Goal: Transaction & Acquisition: Purchase product/service

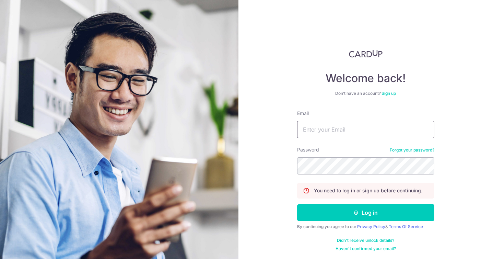
click at [326, 128] on input "Email" at bounding box center [365, 129] width 137 height 17
type input "[EMAIL_ADDRESS][DOMAIN_NAME]"
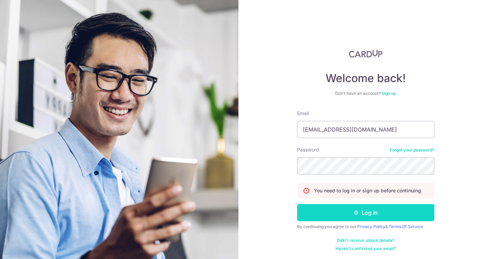
click at [352, 212] on button "Log in" at bounding box center [365, 212] width 137 height 17
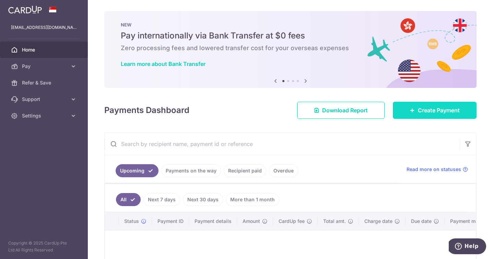
click at [424, 111] on span "Create Payment" at bounding box center [439, 110] width 42 height 8
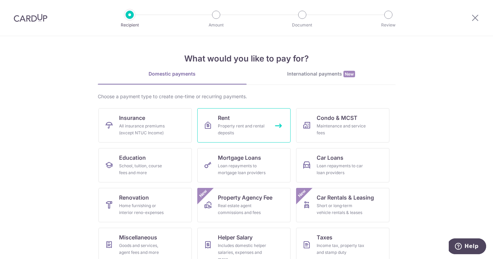
click at [235, 118] on link "Rent Property rent and rental deposits" at bounding box center [243, 125] width 93 height 34
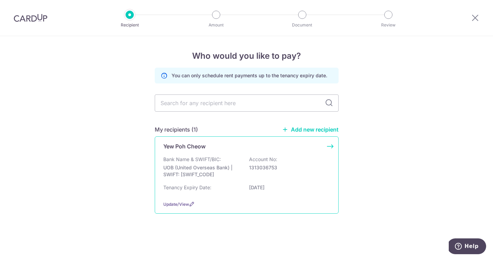
click at [191, 153] on div "Yew Poh Cheow Bank Name & SWIFT/BIC: UOB (United Overseas Bank) | SWIFT: UOVBSG…" at bounding box center [247, 174] width 184 height 77
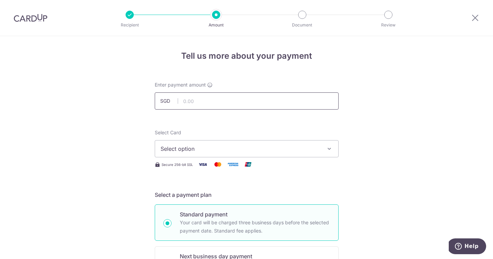
click at [191, 102] on input "text" at bounding box center [247, 100] width 184 height 17
type input "6,900.00"
click at [200, 148] on span "Select option" at bounding box center [241, 149] width 160 height 8
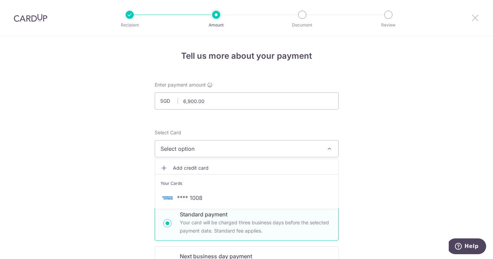
click at [474, 16] on icon at bounding box center [475, 17] width 8 height 9
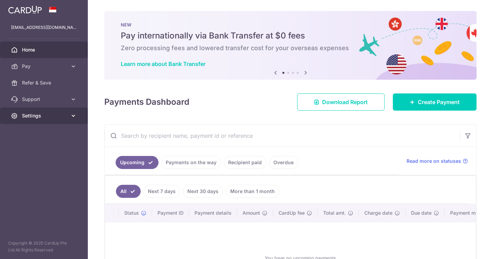
click at [44, 113] on span "Settings" at bounding box center [44, 115] width 45 height 7
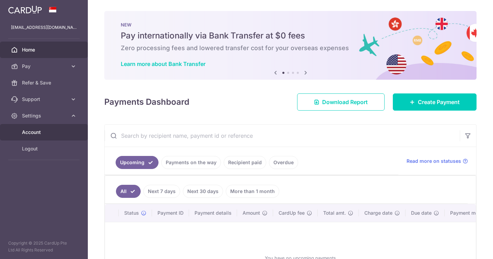
click at [37, 131] on span "Account" at bounding box center [44, 132] width 45 height 7
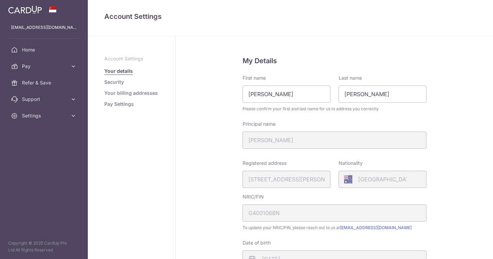
click at [119, 105] on link "Pay Settings" at bounding box center [119, 104] width 30 height 7
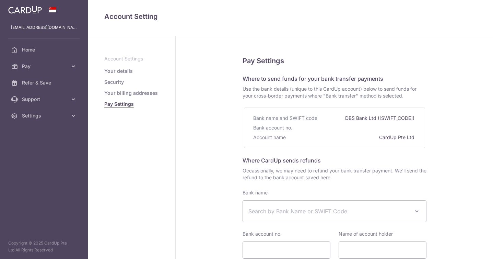
select select
click at [118, 72] on link "Your details" at bounding box center [118, 71] width 28 height 7
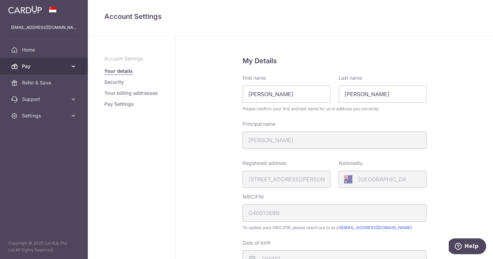
click at [65, 65] on span "Pay" at bounding box center [44, 66] width 45 height 7
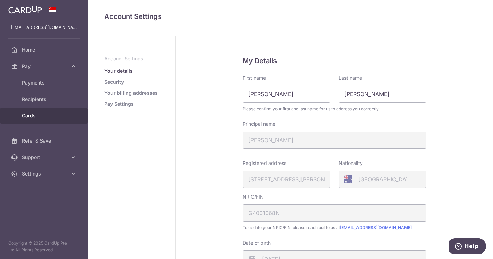
click at [30, 112] on span "Cards" at bounding box center [44, 115] width 45 height 7
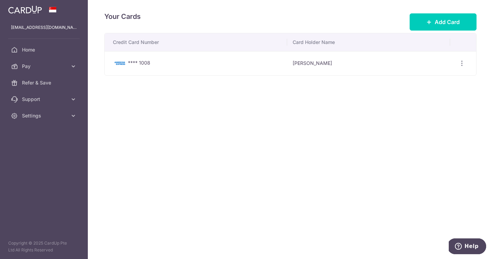
click at [334, 63] on td "[PERSON_NAME]" at bounding box center [368, 63] width 163 height 24
click at [460, 62] on icon "button" at bounding box center [462, 63] width 7 height 7
click at [418, 82] on span "View/Edit" at bounding box center [439, 82] width 47 height 8
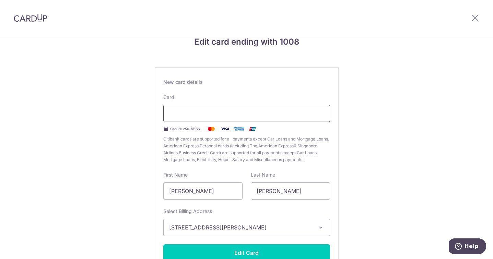
scroll to position [12, 0]
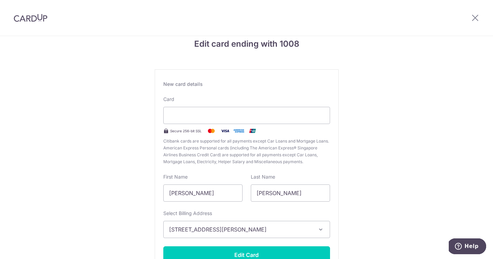
click at [352, 131] on div "Edit card ending with 1008 New card details Card Secure 256-bit SSL Citibank ca…" at bounding box center [246, 168] width 493 height 288
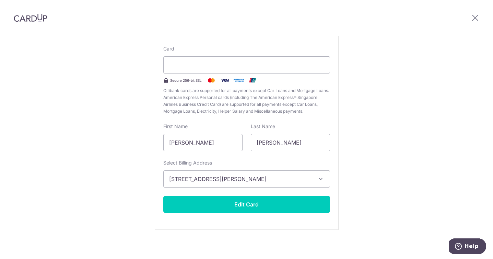
scroll to position [66, 0]
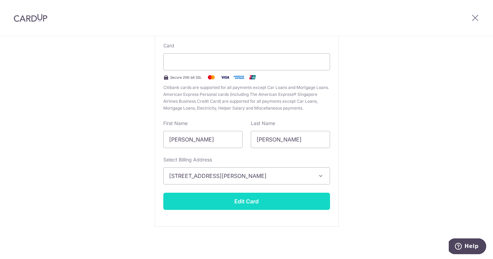
click at [240, 201] on button "Edit Card" at bounding box center [246, 201] width 167 height 17
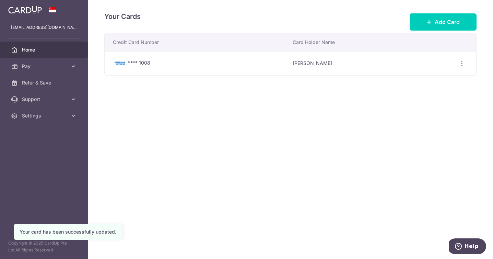
click at [30, 50] on span "Home" at bounding box center [44, 49] width 45 height 7
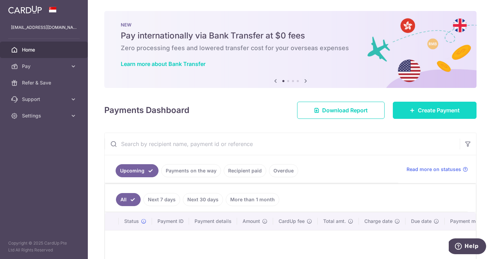
click at [421, 109] on span "Create Payment" at bounding box center [439, 110] width 42 height 8
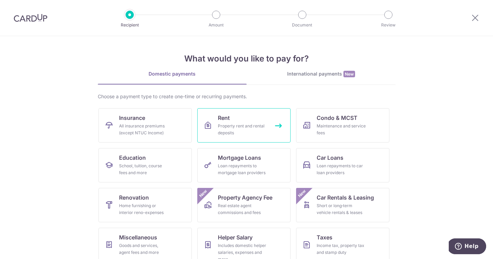
click at [245, 120] on link "Rent Property rent and rental deposits" at bounding box center [243, 125] width 93 height 34
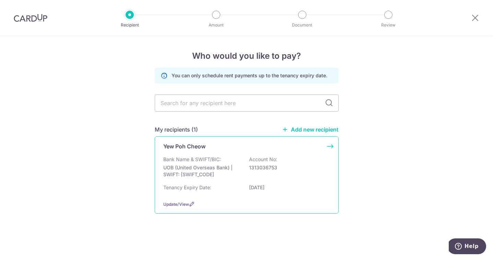
click at [196, 167] on p "UOB (United Overseas Bank) | SWIFT: [SWIFT_CODE]" at bounding box center [201, 171] width 77 height 14
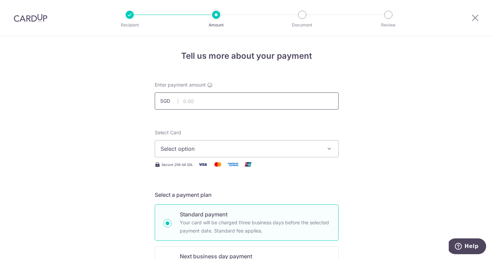
click at [200, 100] on input "text" at bounding box center [247, 100] width 184 height 17
type input "6,900.00"
click at [199, 146] on span "Select option" at bounding box center [241, 149] width 160 height 8
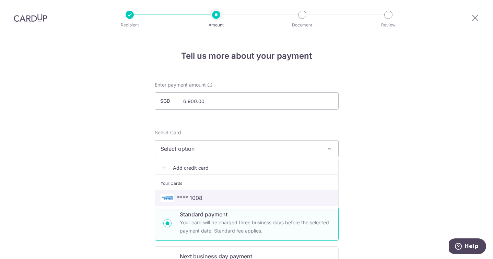
click at [208, 192] on link "**** 1008" at bounding box center [246, 198] width 183 height 16
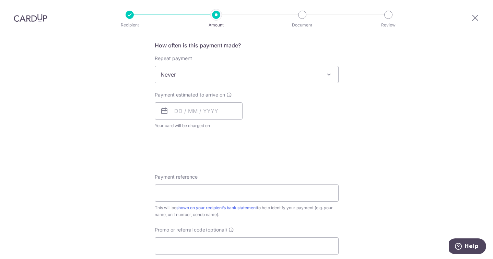
scroll to position [266, 0]
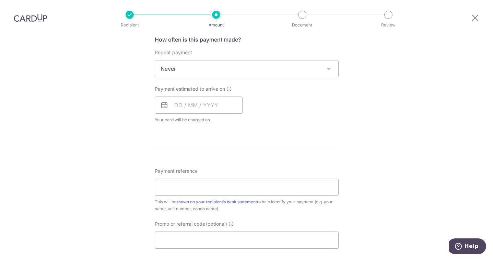
click at [188, 68] on span "Never" at bounding box center [246, 68] width 183 height 16
click at [140, 107] on div "Tell us more about your payment Enter payment amount SGD 6,900.00 6900.00 Selec…" at bounding box center [246, 80] width 493 height 621
click at [182, 106] on input "text" at bounding box center [199, 104] width 88 height 17
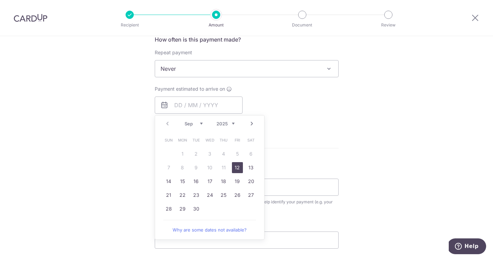
click at [238, 165] on link "12" at bounding box center [237, 167] width 11 height 11
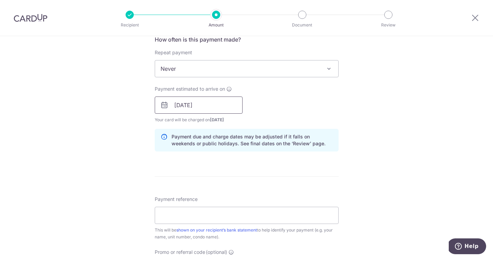
click at [204, 105] on input "12/09/2025" at bounding box center [199, 104] width 88 height 17
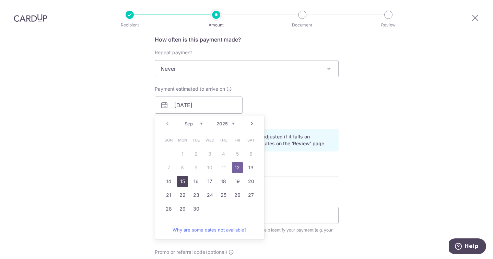
click at [181, 181] on link "15" at bounding box center [182, 181] width 11 height 11
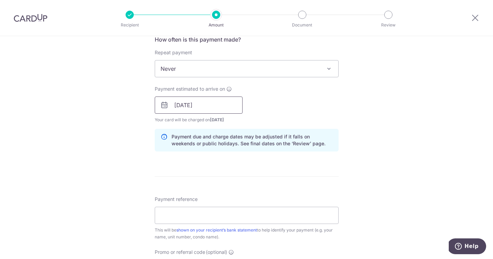
click at [207, 104] on input "15/09/2025" at bounding box center [199, 104] width 88 height 17
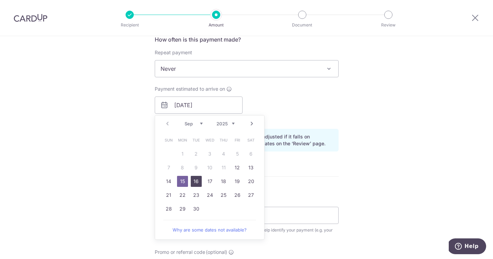
click at [196, 180] on link "16" at bounding box center [196, 181] width 11 height 11
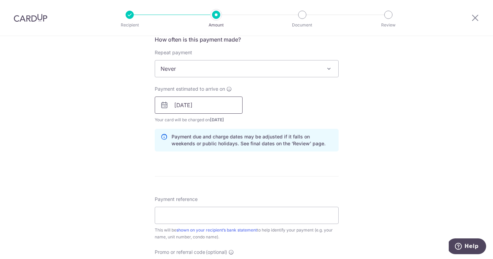
click at [214, 102] on input "16/09/2025" at bounding box center [199, 104] width 88 height 17
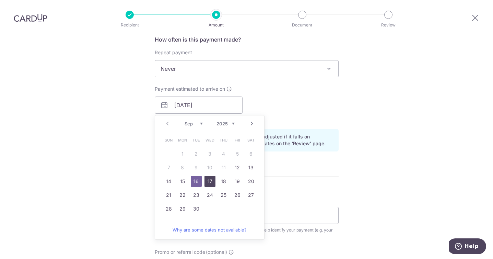
click at [211, 177] on link "17" at bounding box center [210, 181] width 11 height 11
type input "17/09/2025"
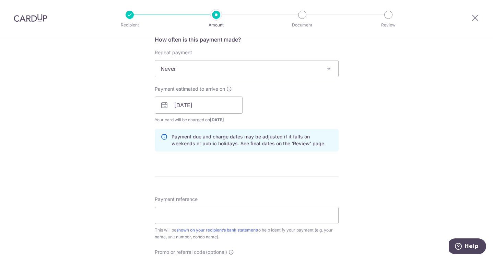
click at [155, 134] on div "Payment due and charge dates may be adjusted if it falls on weekends or public …" at bounding box center [247, 140] width 184 height 23
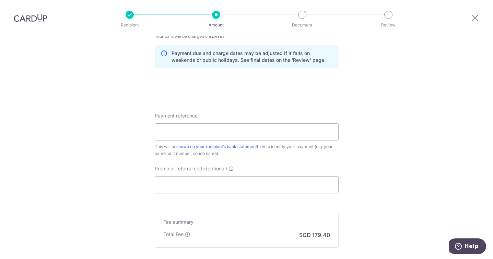
scroll to position [368, 0]
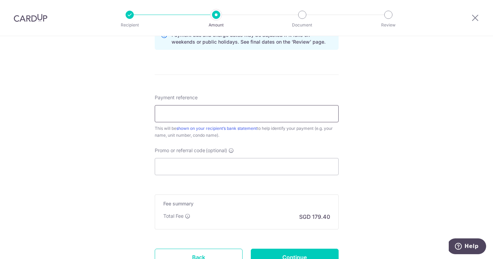
click at [171, 114] on input "Payment reference" at bounding box center [247, 113] width 184 height 17
type input "Stapleton 1B Ridley Park"
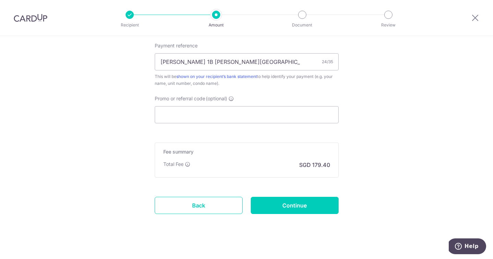
scroll to position [426, 0]
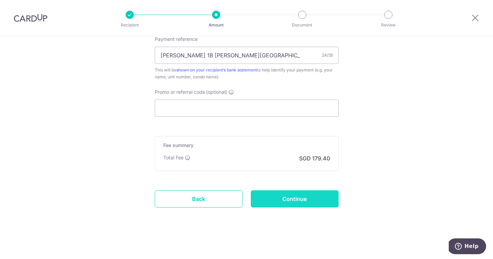
click at [275, 199] on input "Continue" at bounding box center [295, 198] width 88 height 17
type input "Create Schedule"
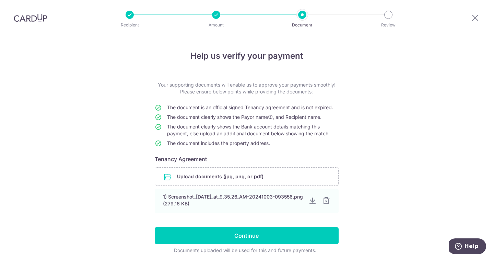
scroll to position [27, 0]
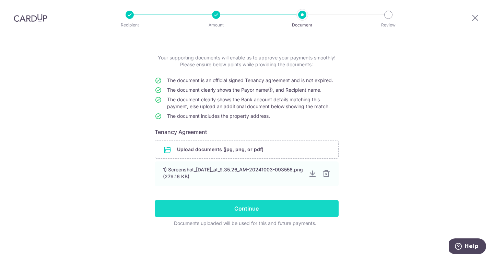
click at [240, 207] on input "Continue" at bounding box center [247, 208] width 184 height 17
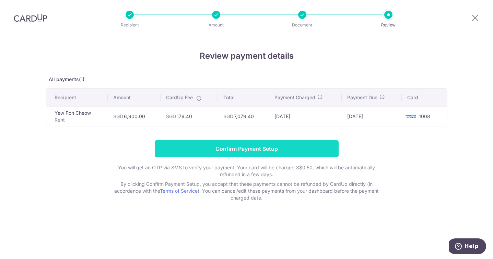
click at [232, 146] on input "Confirm Payment Setup" at bounding box center [247, 148] width 184 height 17
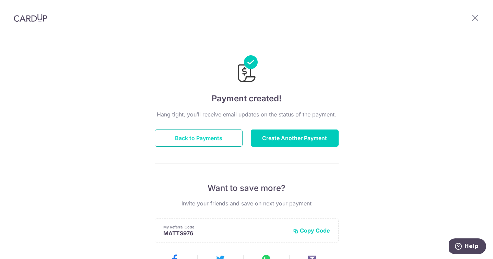
click at [192, 135] on button "Back to Payments" at bounding box center [199, 137] width 88 height 17
